Goal: Book appointment/travel/reservation

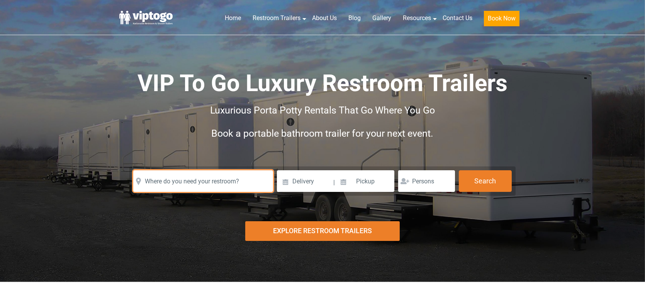
click at [195, 172] on input "text" at bounding box center [203, 181] width 140 height 22
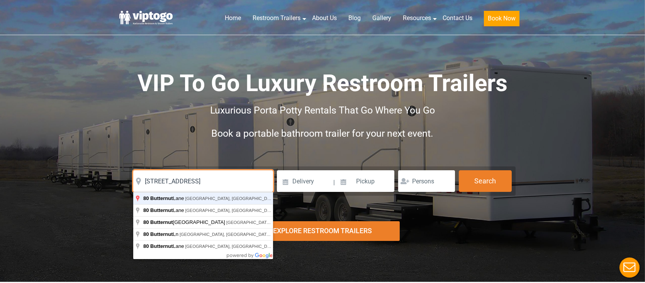
type input "80 Butternut Lane, Basking Ridge, NJ, USA"
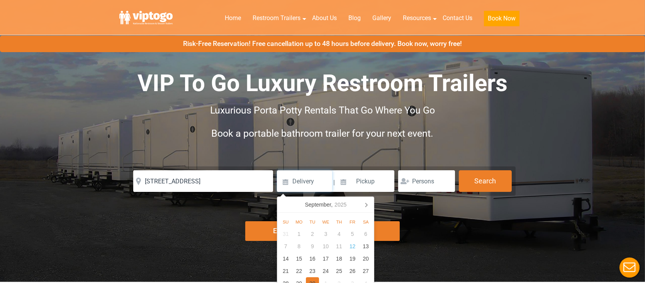
scroll to position [39, 0]
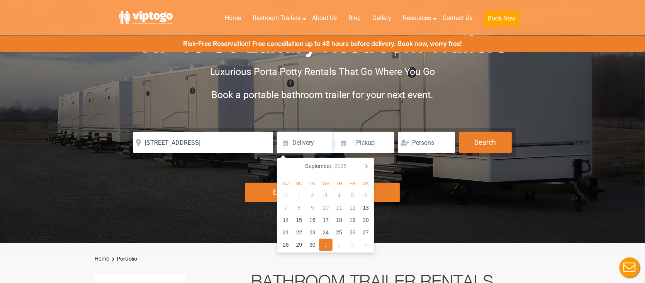
click at [322, 244] on div "1" at bounding box center [326, 245] width 14 height 12
click at [312, 145] on input "10/01/2025" at bounding box center [304, 143] width 55 height 22
click at [311, 193] on div "30" at bounding box center [313, 195] width 14 height 12
type input "[DATE]"
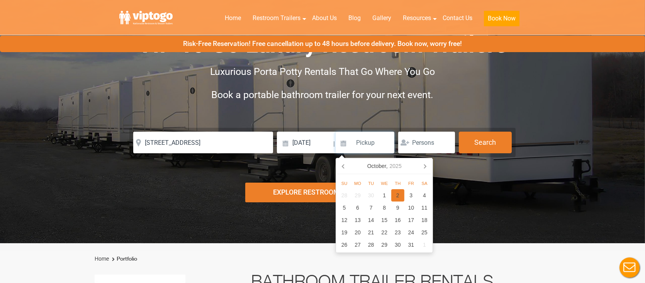
click at [395, 195] on div "2" at bounding box center [398, 195] width 14 height 12
type input "[DATE]"
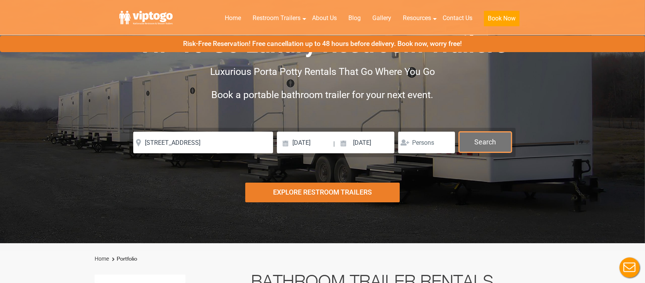
click at [491, 145] on button "Search" at bounding box center [485, 142] width 53 height 21
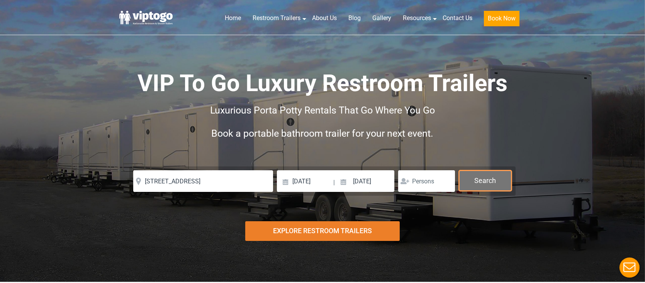
click at [488, 178] on button "Search" at bounding box center [485, 180] width 53 height 21
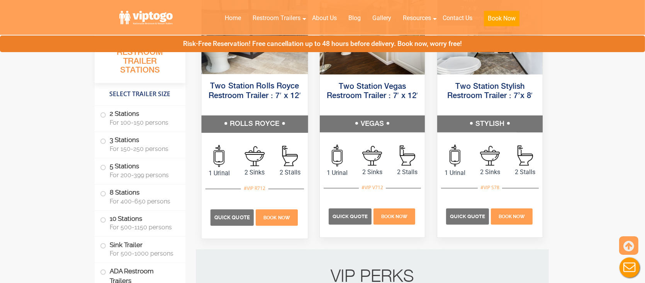
scroll to position [464, 0]
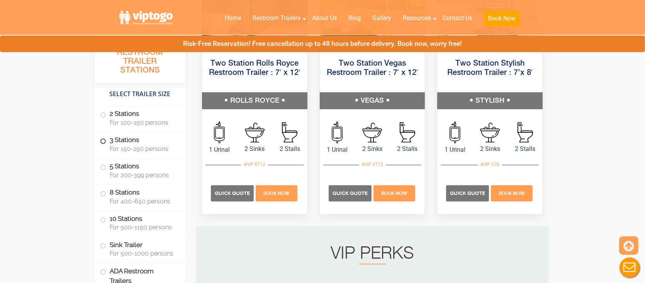
click at [136, 145] on label "3 Stations For 150-250 persons" at bounding box center [140, 144] width 80 height 24
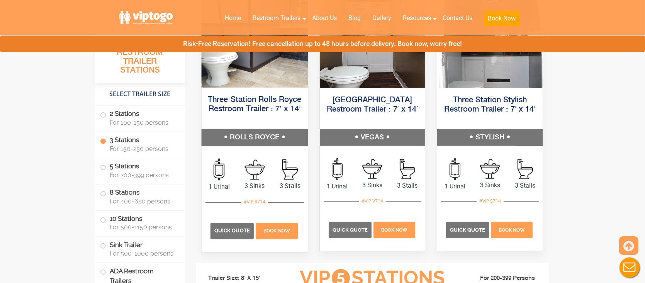
scroll to position [940, 0]
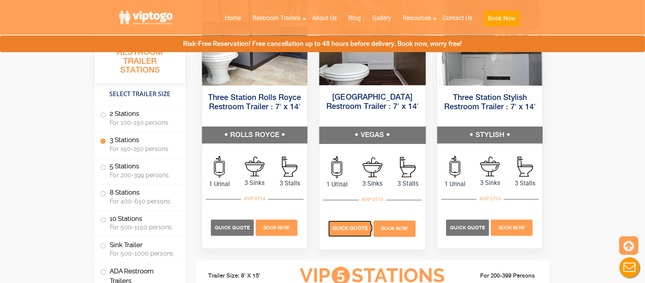
click at [336, 227] on span "Quick Quote" at bounding box center [350, 229] width 36 height 6
click at [336, 226] on span "Quick Quote" at bounding box center [350, 229] width 36 height 6
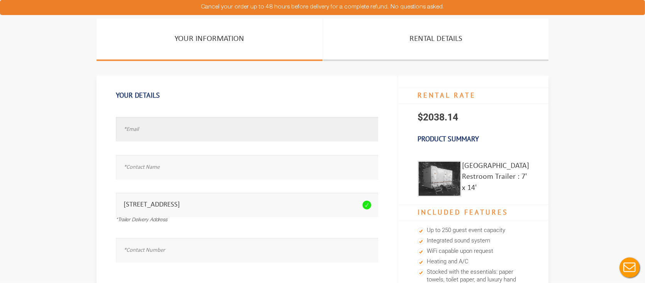
click at [138, 133] on input "text" at bounding box center [247, 129] width 262 height 24
type input "[EMAIL_ADDRESS][DOMAIN_NAME]"
type input "a"
type input "A"
type input "ASH"
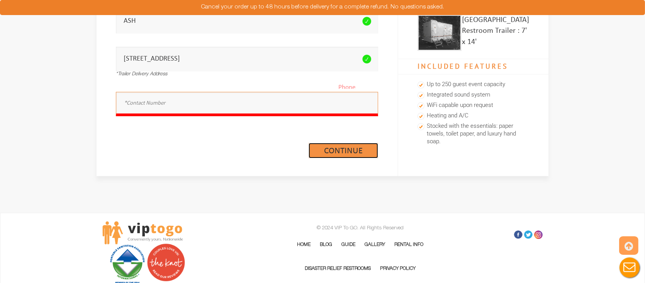
scroll to position [155, 0]
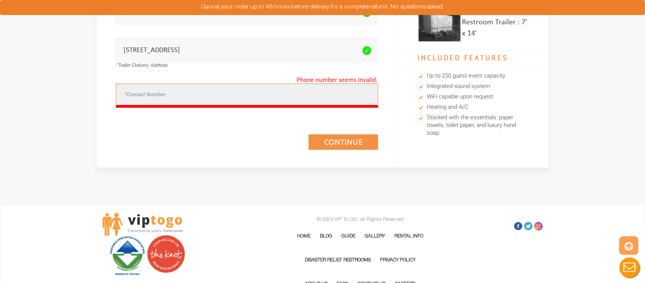
click at [156, 94] on input "text" at bounding box center [247, 95] width 262 height 24
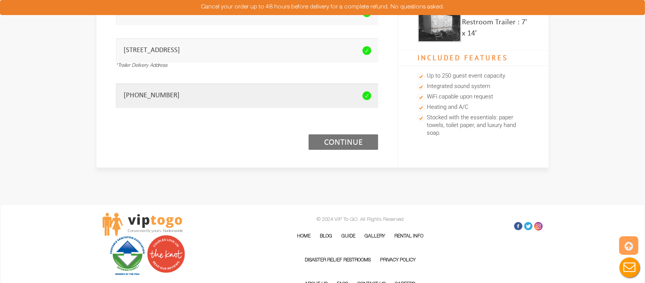
type input "908-251-3319"
click at [335, 147] on link "Continue (1/3)" at bounding box center [344, 141] width 70 height 15
click at [342, 141] on link "Continue (1/3)" at bounding box center [344, 141] width 70 height 15
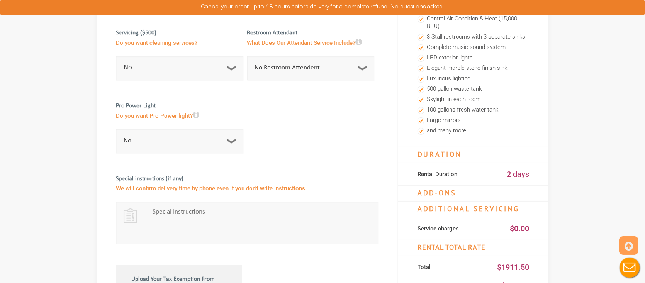
scroll to position [309, 0]
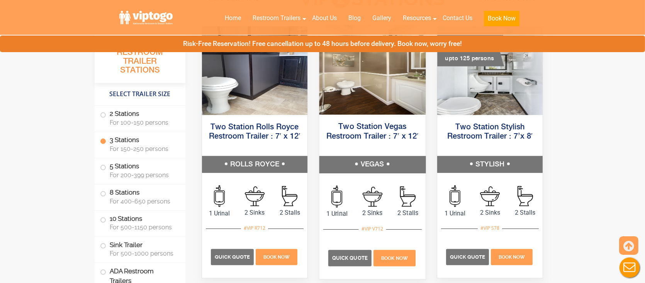
scroll to position [437, 0]
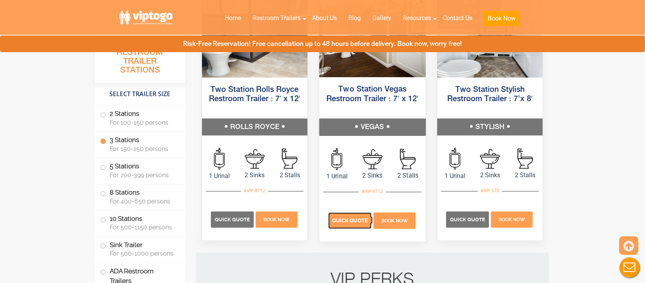
click at [348, 219] on span "Quick Quote" at bounding box center [350, 221] width 36 height 6
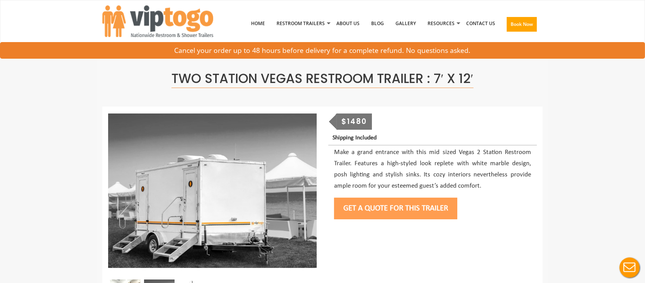
click at [383, 210] on button "Get a Quote for this Trailer" at bounding box center [395, 209] width 123 height 22
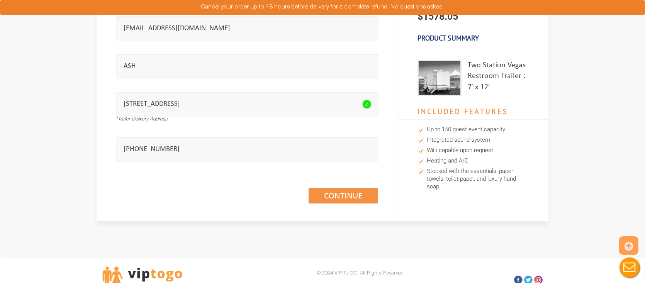
scroll to position [198, 0]
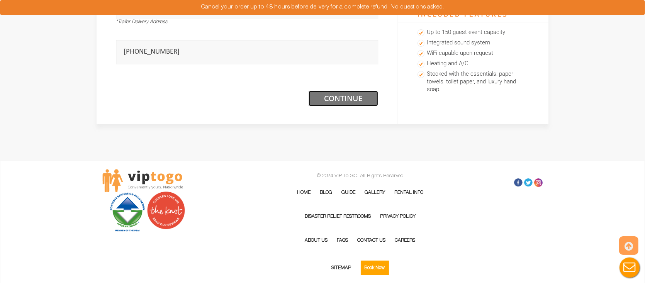
click at [320, 97] on link "Continue (1/3)" at bounding box center [344, 98] width 70 height 15
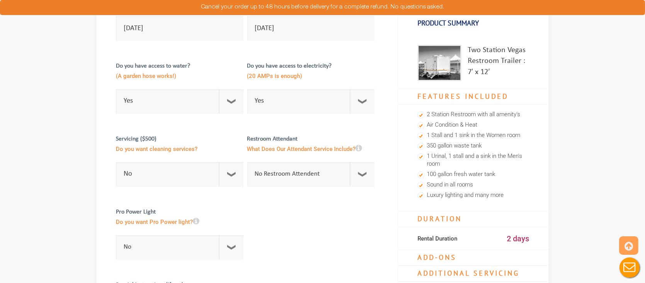
scroll to position [77, 0]
